Goal: Find specific page/section: Find specific page/section

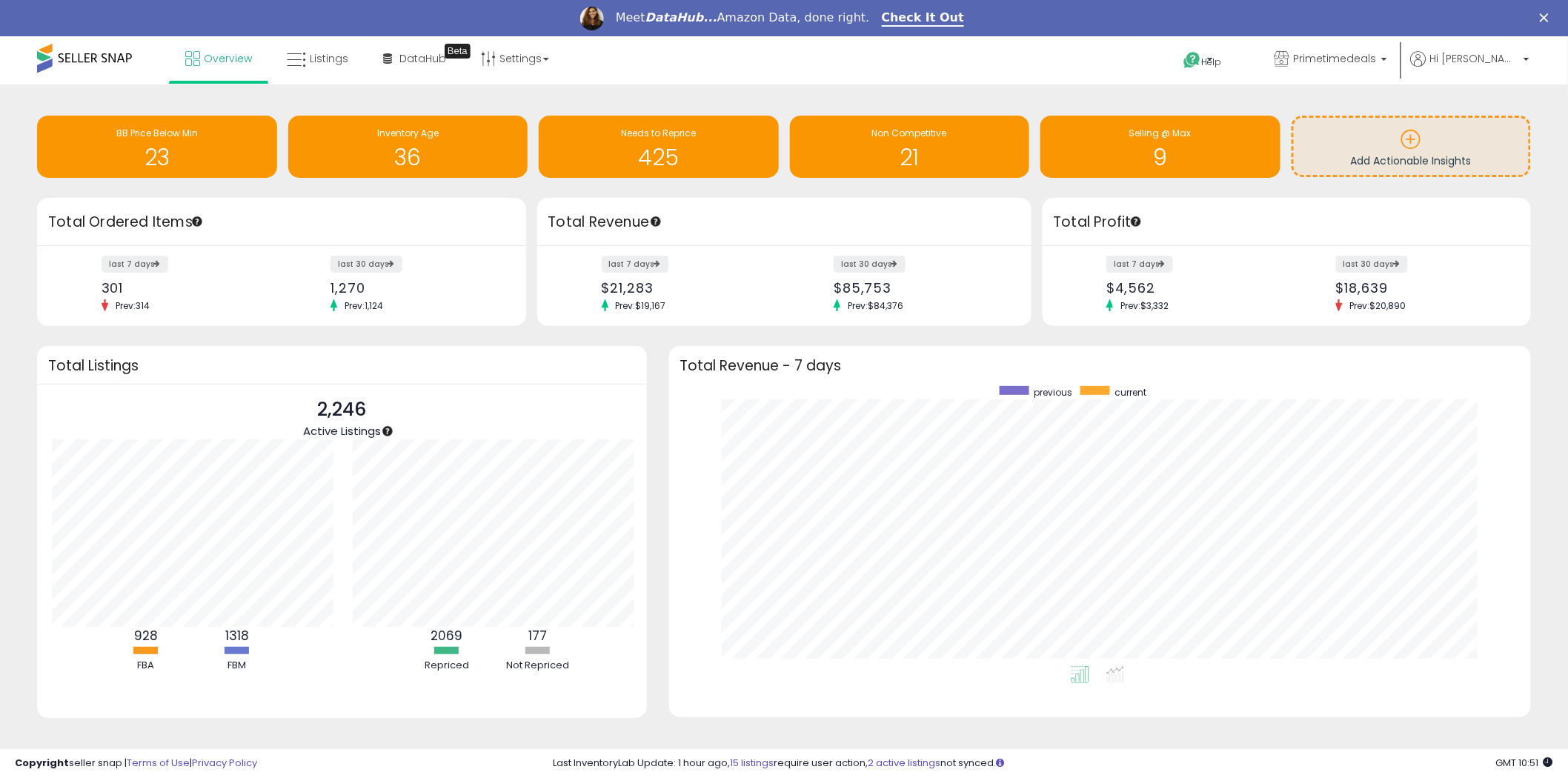
scroll to position [740432, 740090]
click at [331, 57] on span "Listings" at bounding box center [328, 59] width 39 height 15
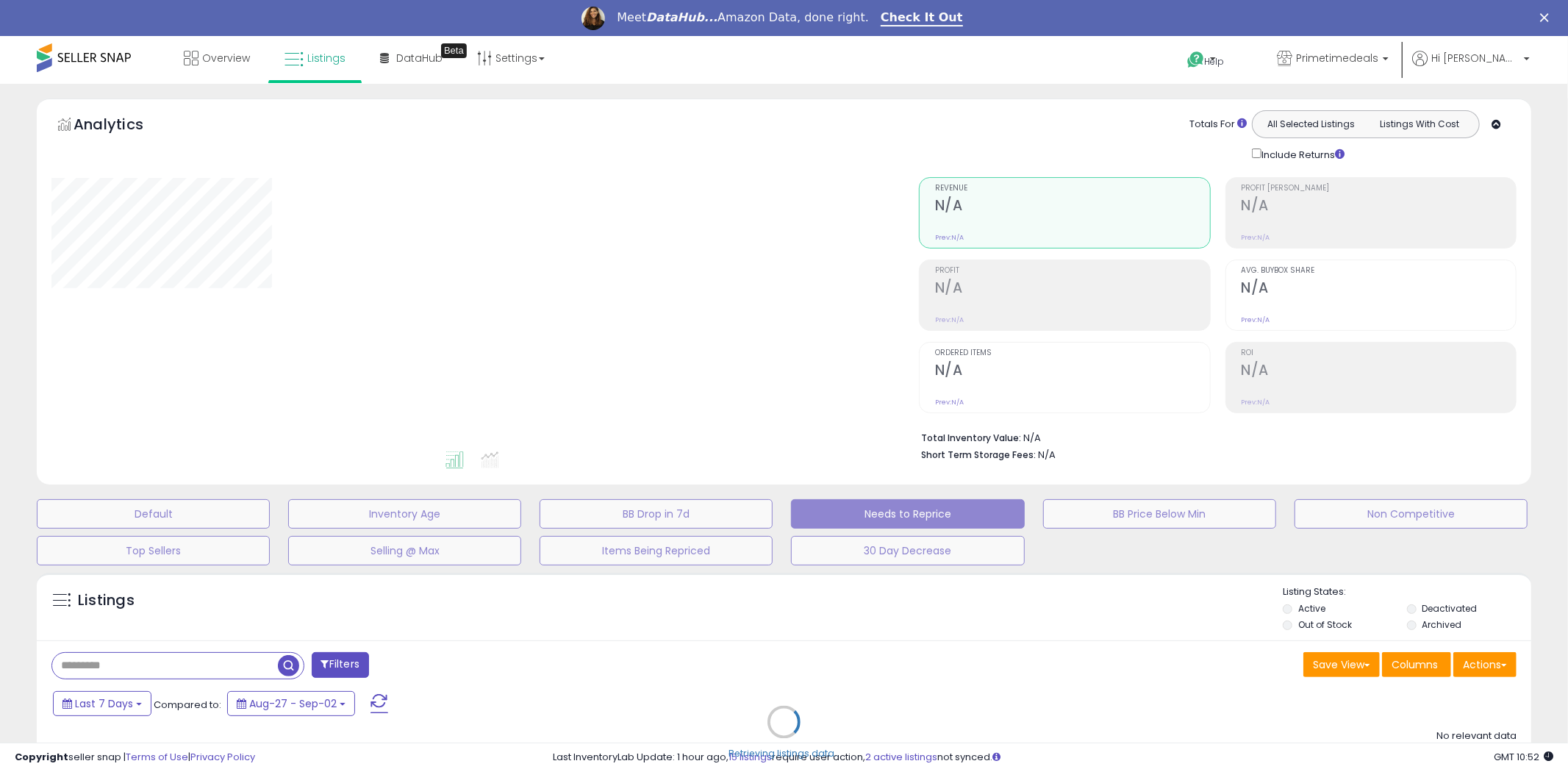
select select "**"
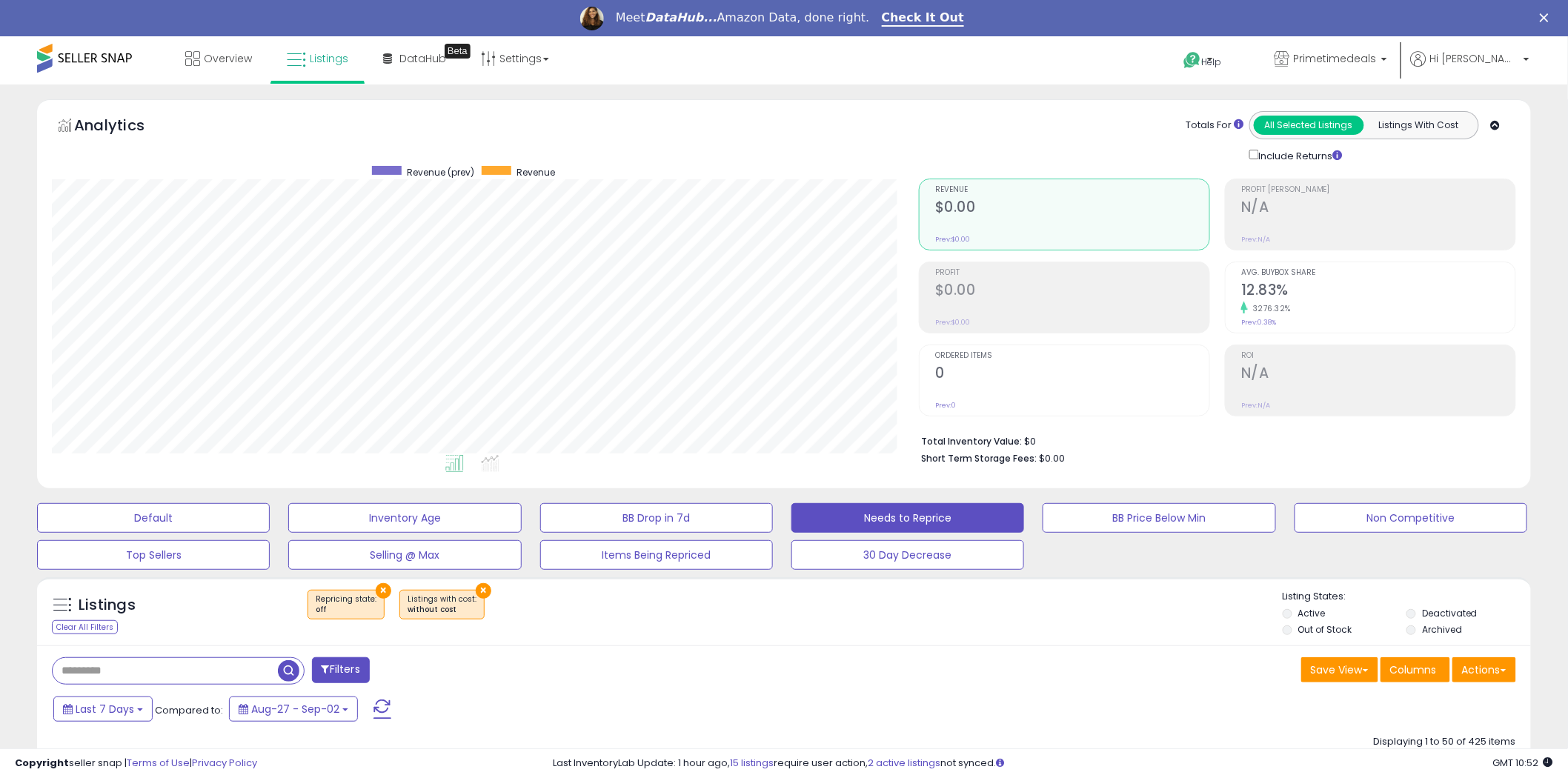
scroll to position [304, 867]
